Goal: Find specific page/section: Find specific page/section

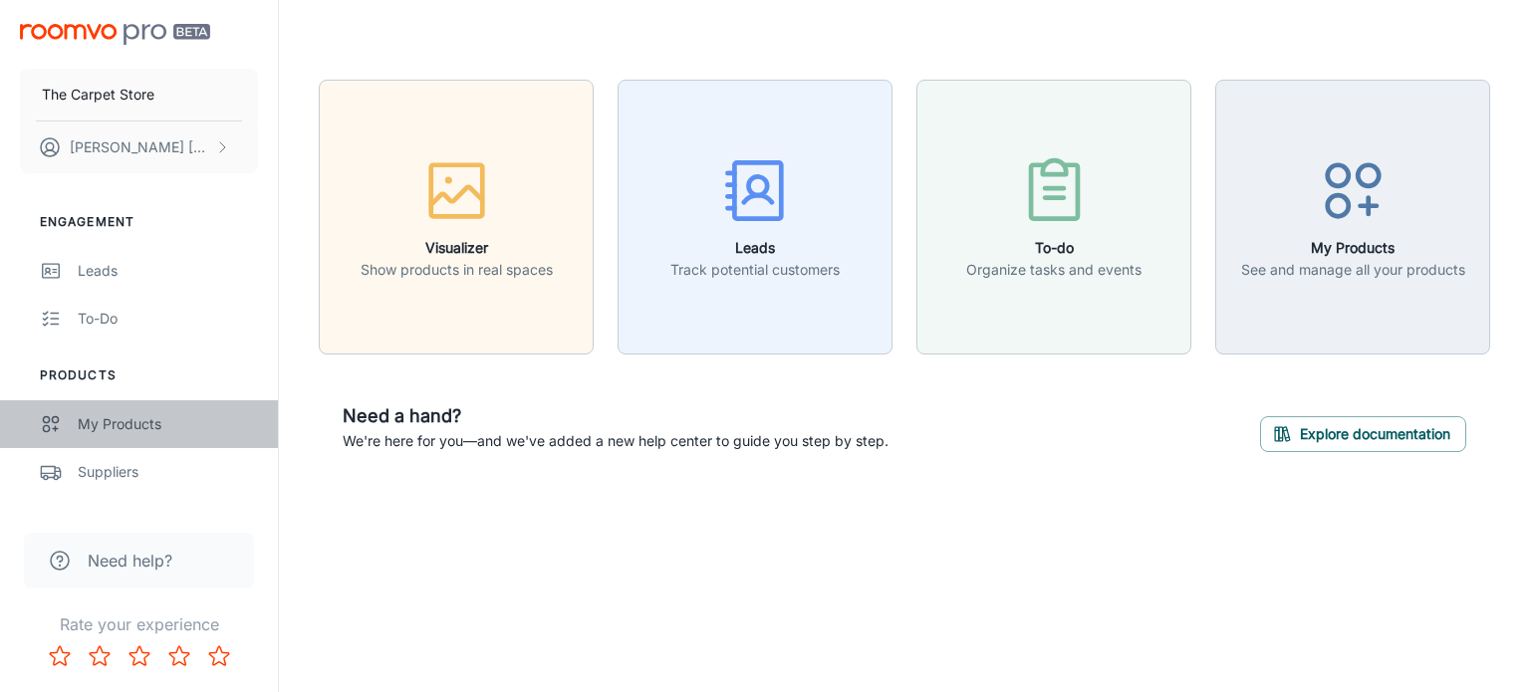
click at [142, 427] on div "My Products" at bounding box center [168, 424] width 180 height 22
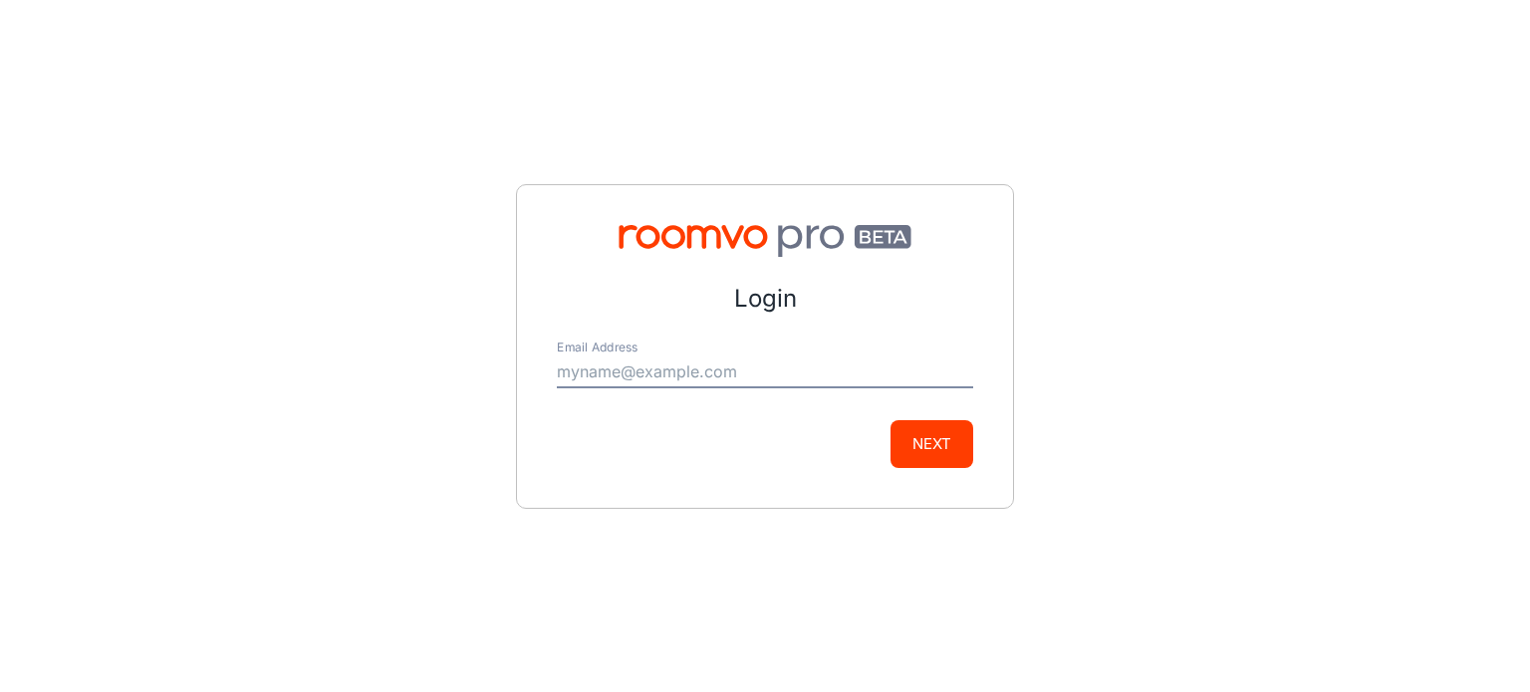
click at [747, 346] on div "Email Address" at bounding box center [765, 365] width 416 height 48
click at [669, 370] on input "Email Address" at bounding box center [765, 373] width 416 height 32
type input "[EMAIL_ADDRESS][DOMAIN_NAME]"
click at [921, 455] on button "Next" at bounding box center [931, 444] width 83 height 48
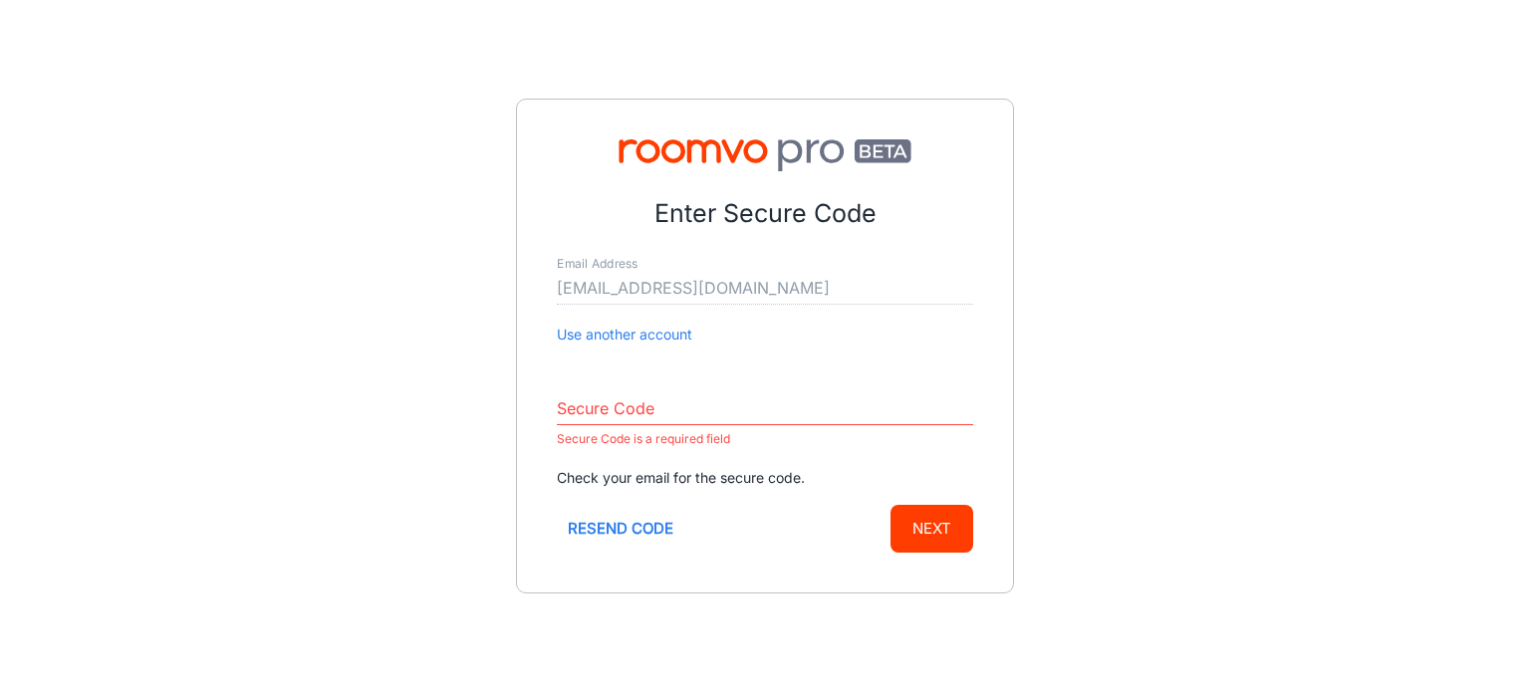
click at [665, 402] on input "Secure Code" at bounding box center [765, 409] width 416 height 32
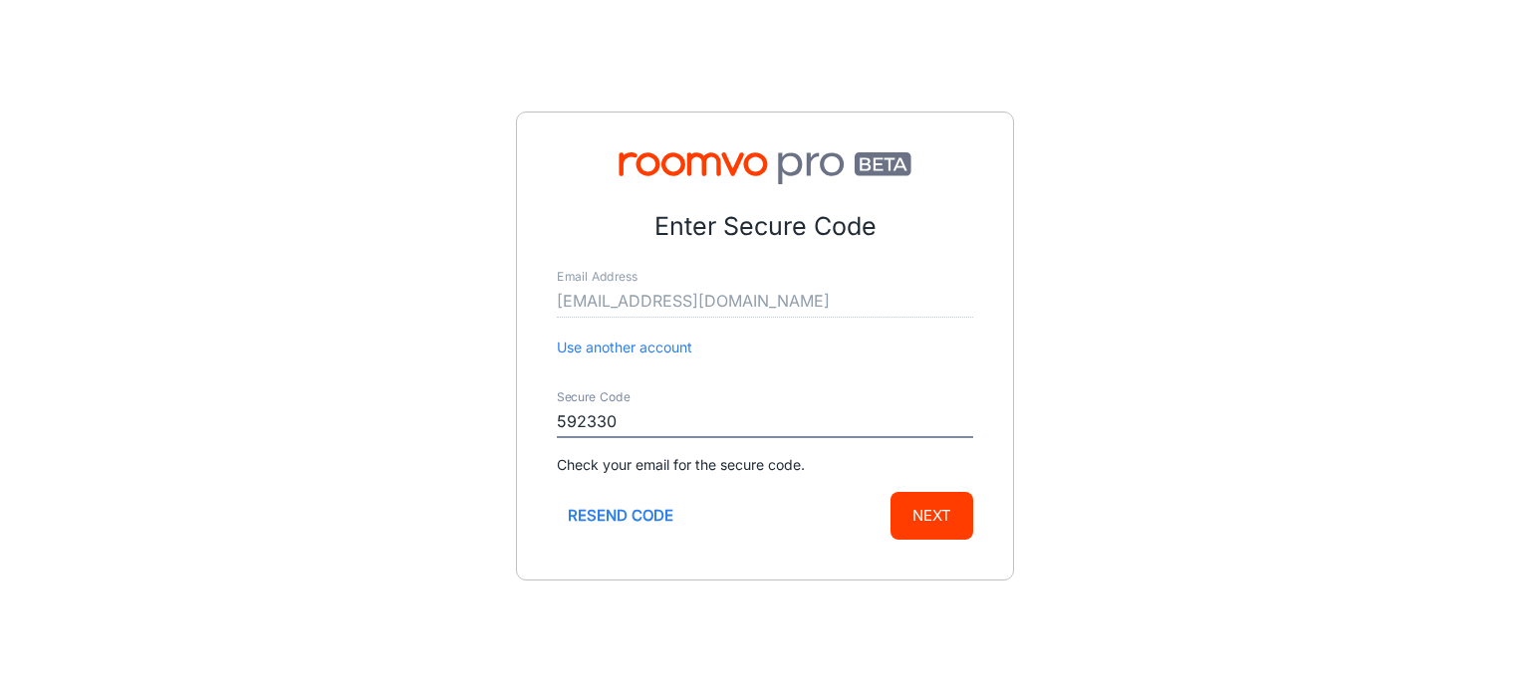
type input "592330"
click at [946, 505] on button "Next" at bounding box center [931, 516] width 83 height 48
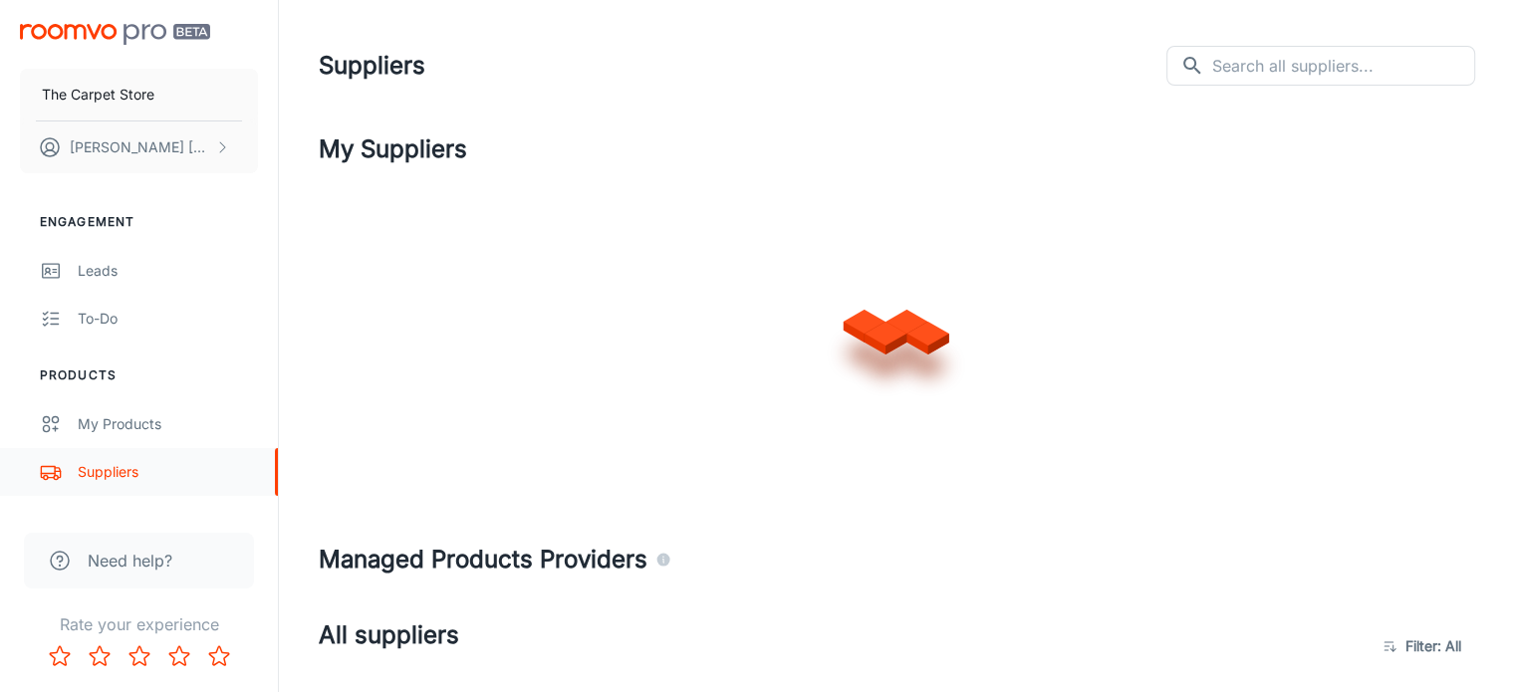
click at [126, 467] on div "Suppliers" at bounding box center [168, 472] width 180 height 22
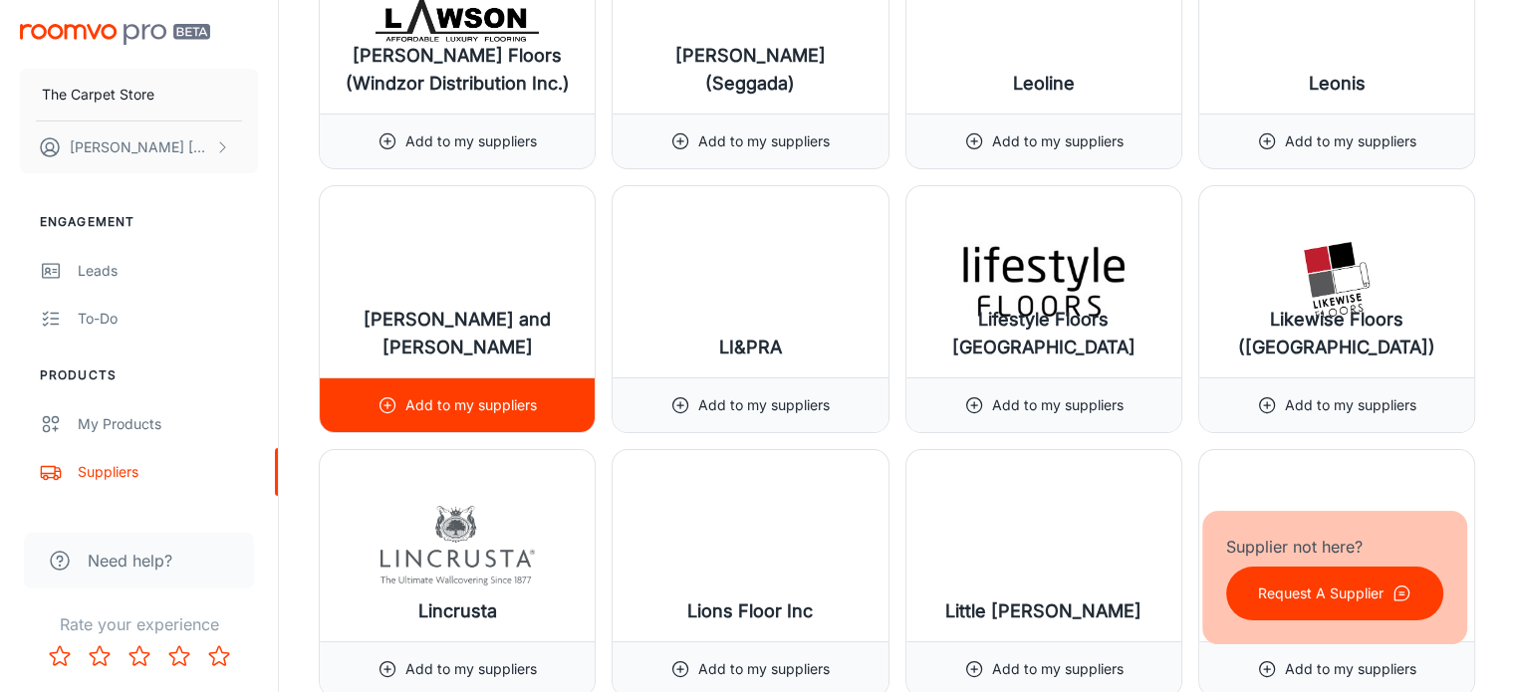
scroll to position [15040, 0]
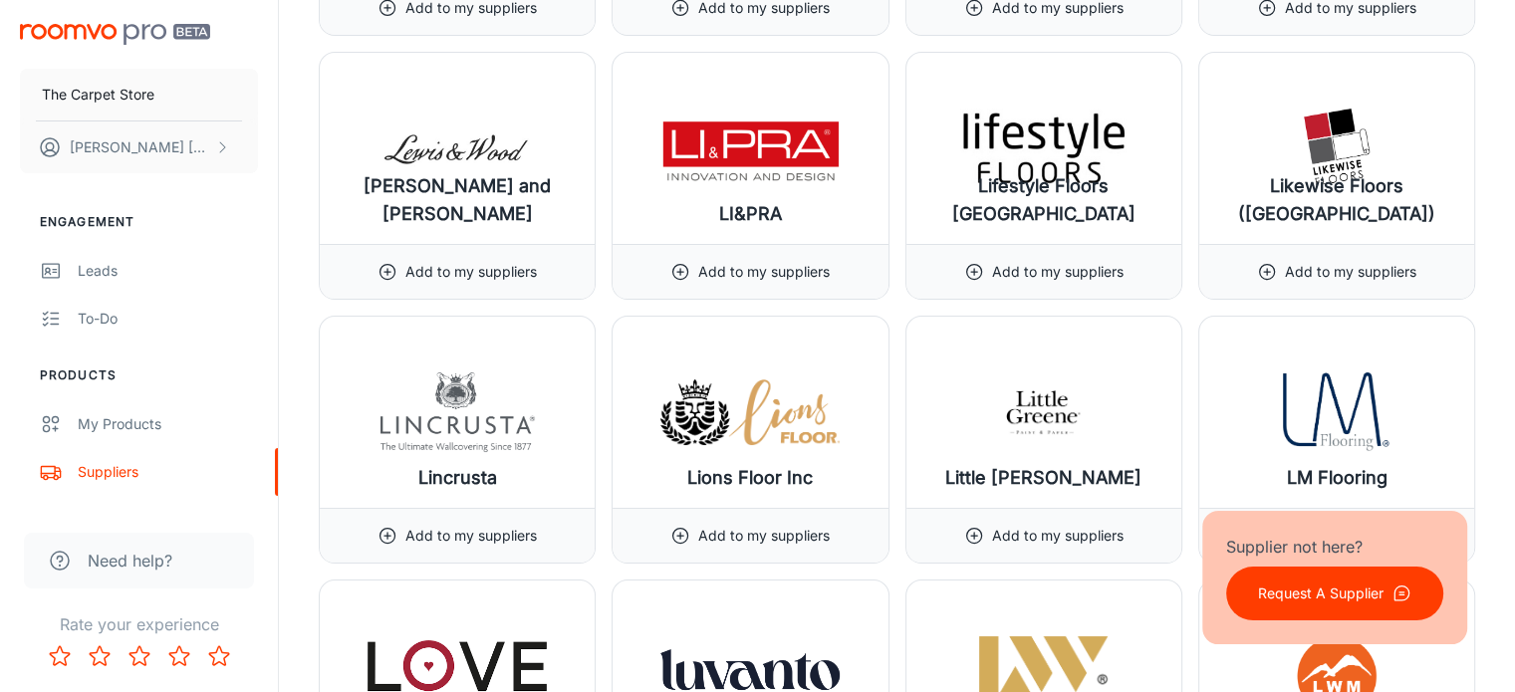
click at [1209, 616] on div "Supplier not here? Request A Supplier" at bounding box center [1334, 577] width 265 height 133
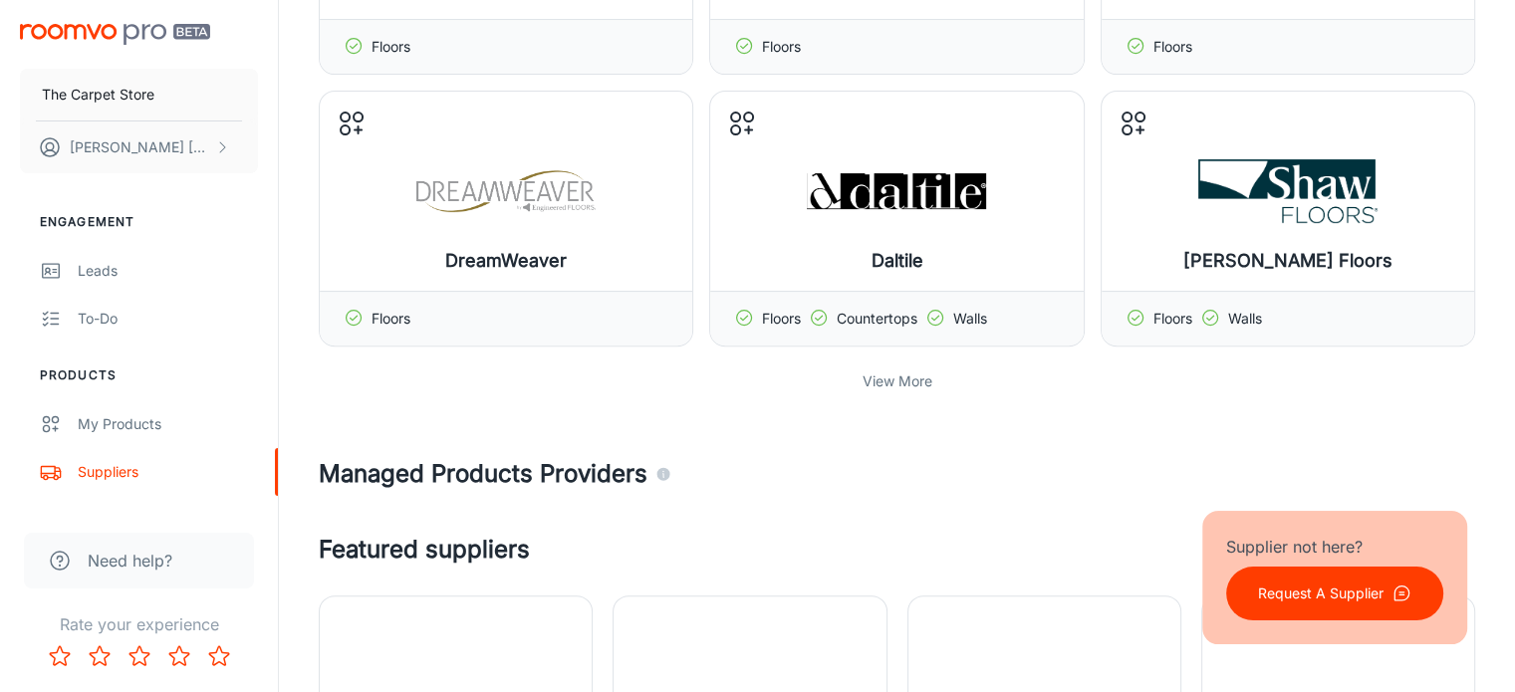
scroll to position [0, 0]
